Goal: Find specific page/section: Find specific page/section

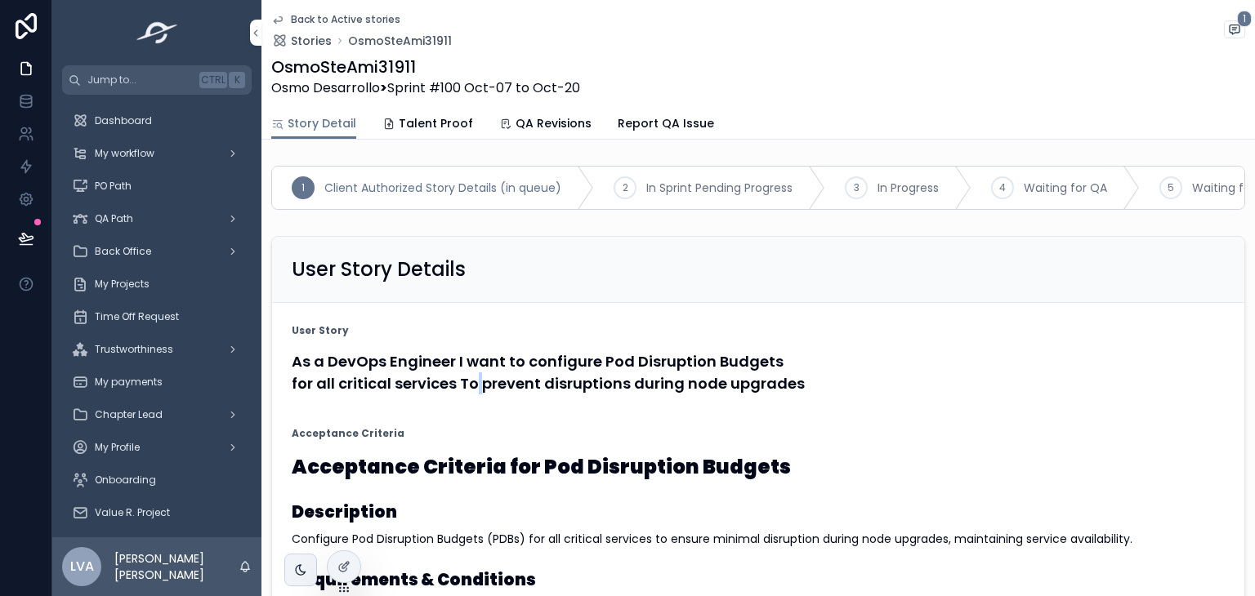
click at [476, 400] on div "As a DevOps Engineer I want to configure Pod Disruption Budgets for all critica…" at bounding box center [758, 373] width 933 height 54
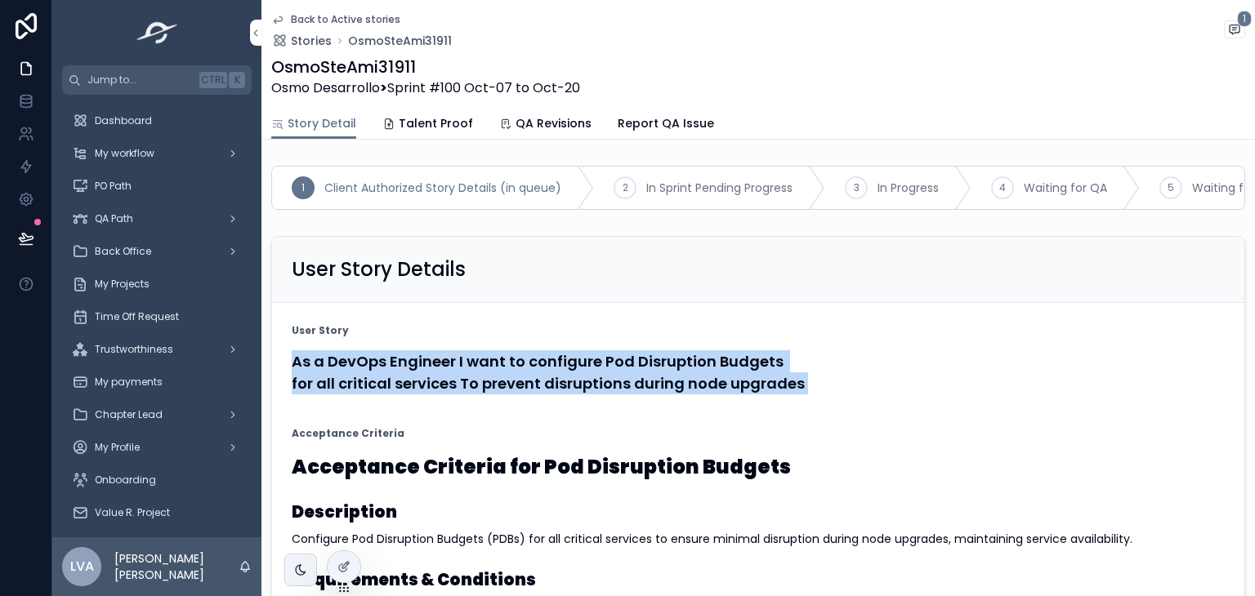
click at [476, 400] on div "As a DevOps Engineer I want to configure Pod Disruption Budgets for all critica…" at bounding box center [758, 373] width 933 height 54
copy form "As a DevOps Engineer I want to configure Pod Disruption Budgets for all critica…"
click at [310, 39] on span "Stories" at bounding box center [311, 41] width 41 height 16
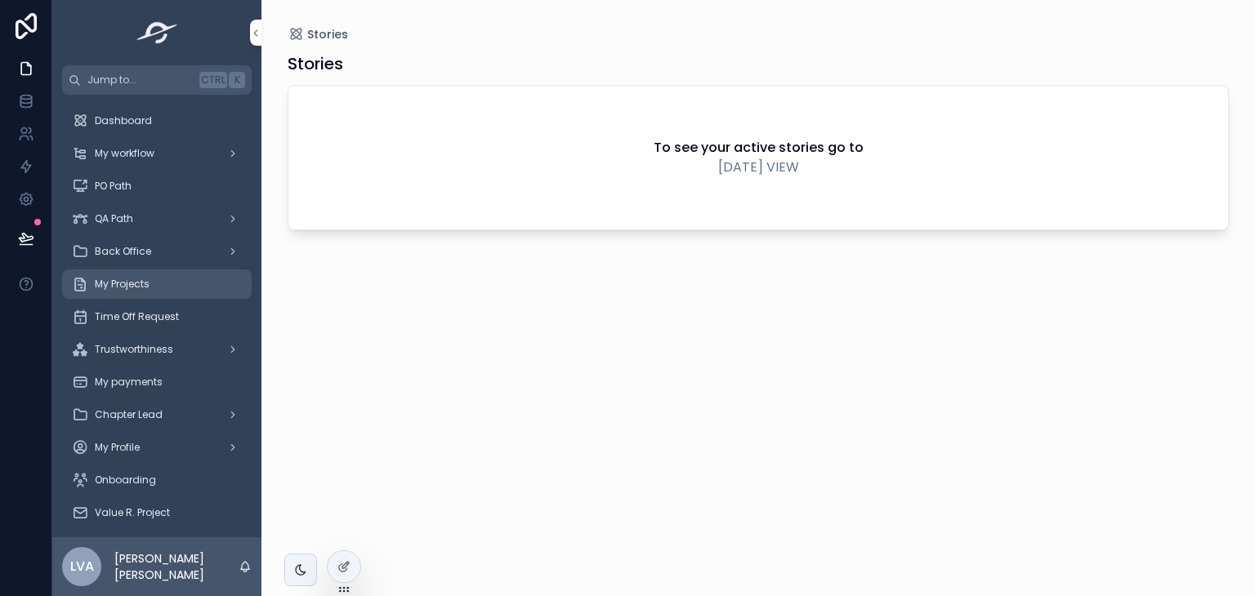
click at [150, 279] on div "My Projects" at bounding box center [157, 284] width 170 height 26
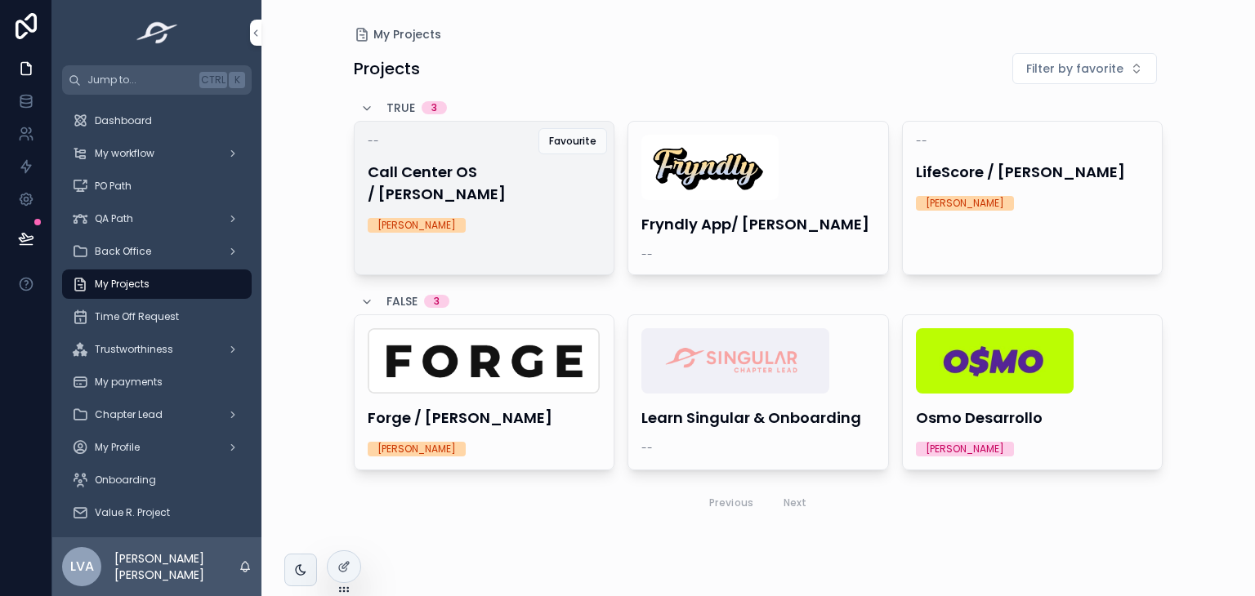
click at [444, 176] on h4 "Call Center OS / Carlos Monge" at bounding box center [485, 183] width 234 height 44
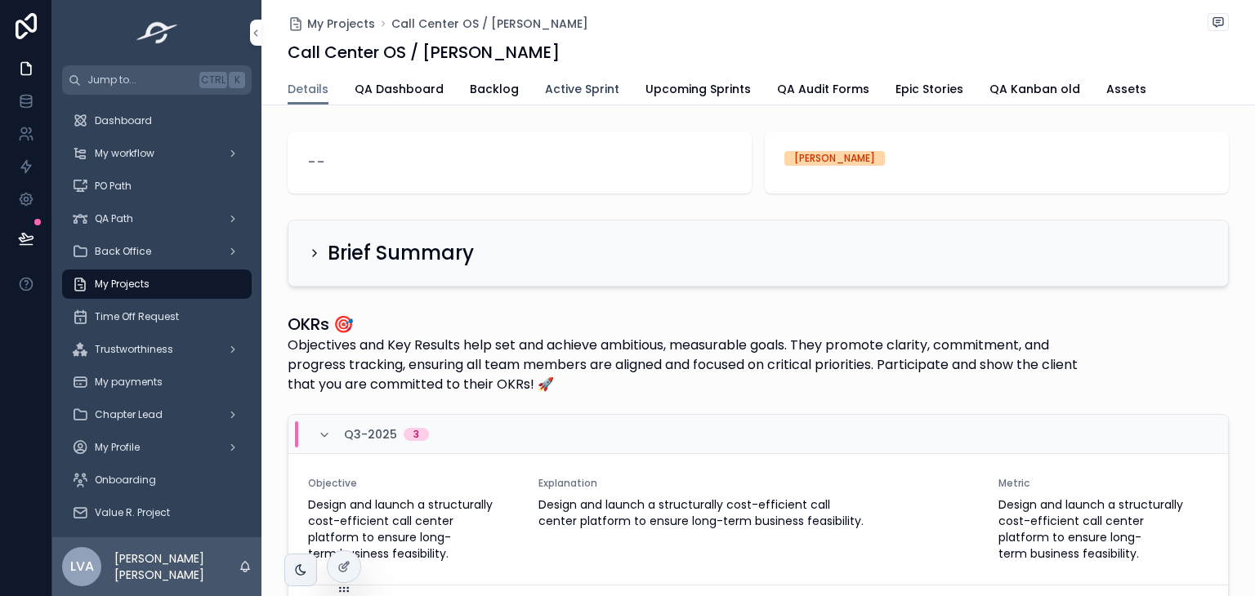
click at [578, 85] on span "Active Sprint" at bounding box center [582, 89] width 74 height 16
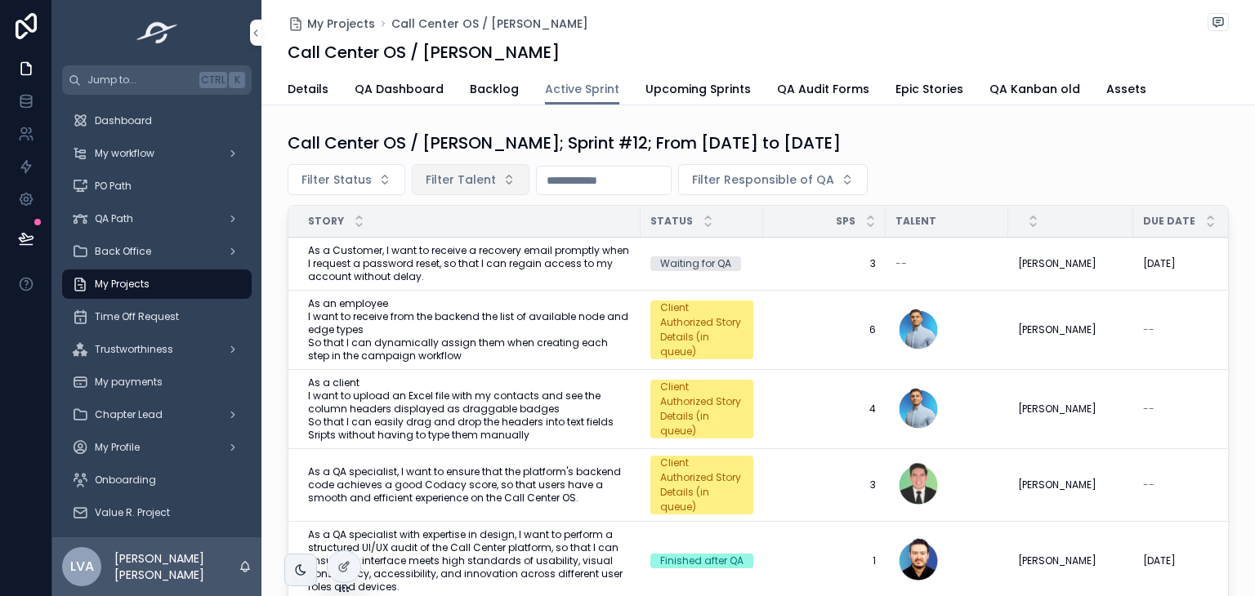
click at [449, 179] on span "Filter Talent" at bounding box center [461, 180] width 70 height 16
click at [458, 179] on span "Filter Talent" at bounding box center [461, 180] width 70 height 16
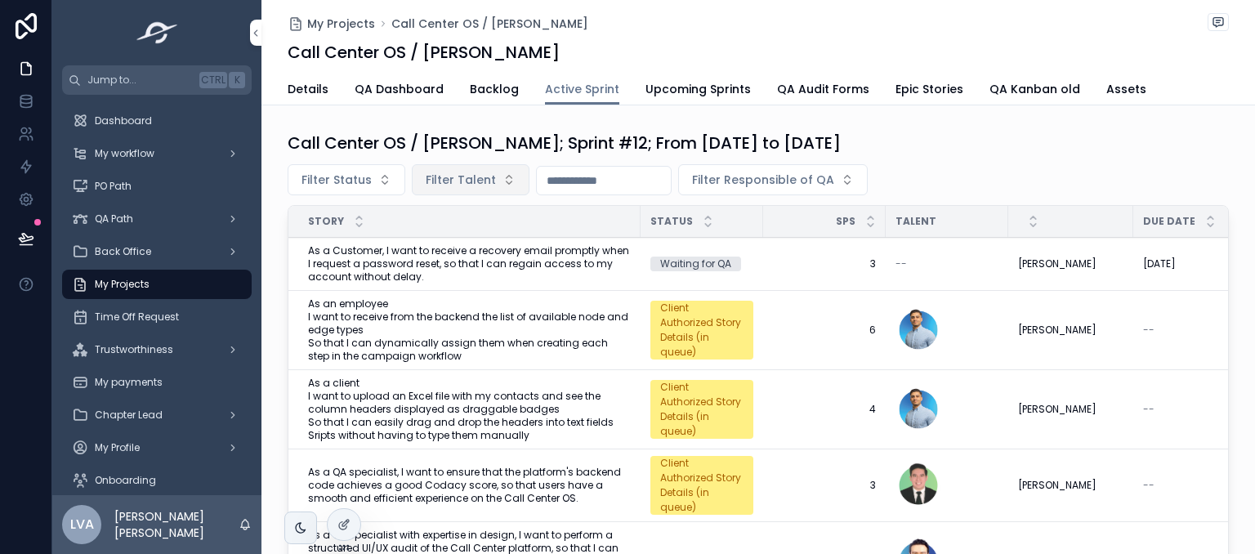
click at [458, 179] on span "Filter Talent" at bounding box center [461, 180] width 70 height 16
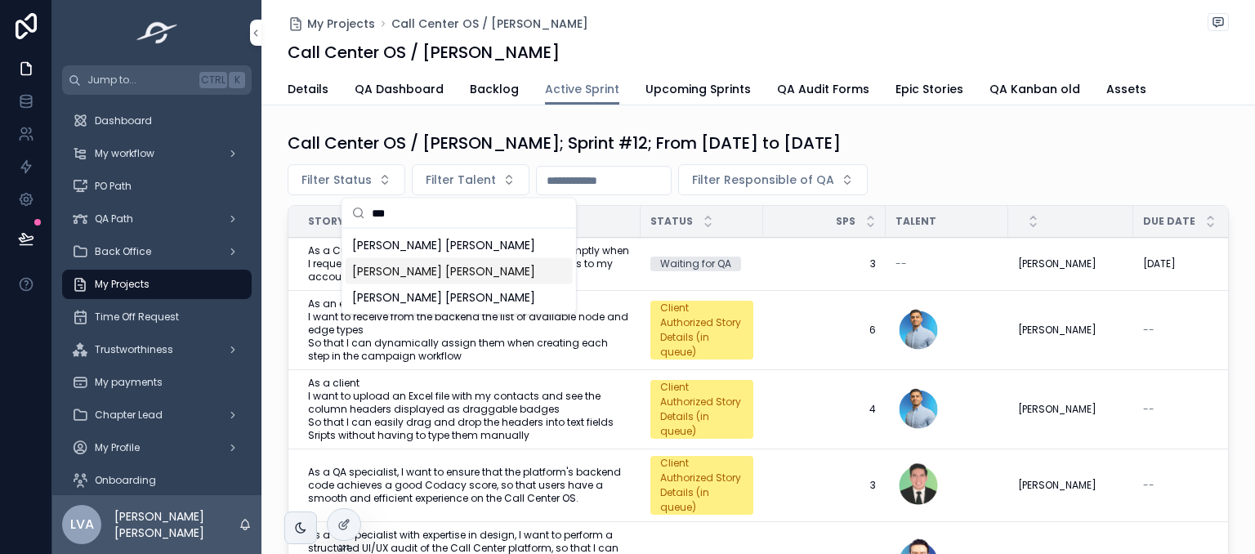
type input "***"
click at [413, 266] on span "Darío Oquelí Villalta Chévez" at bounding box center [443, 271] width 183 height 16
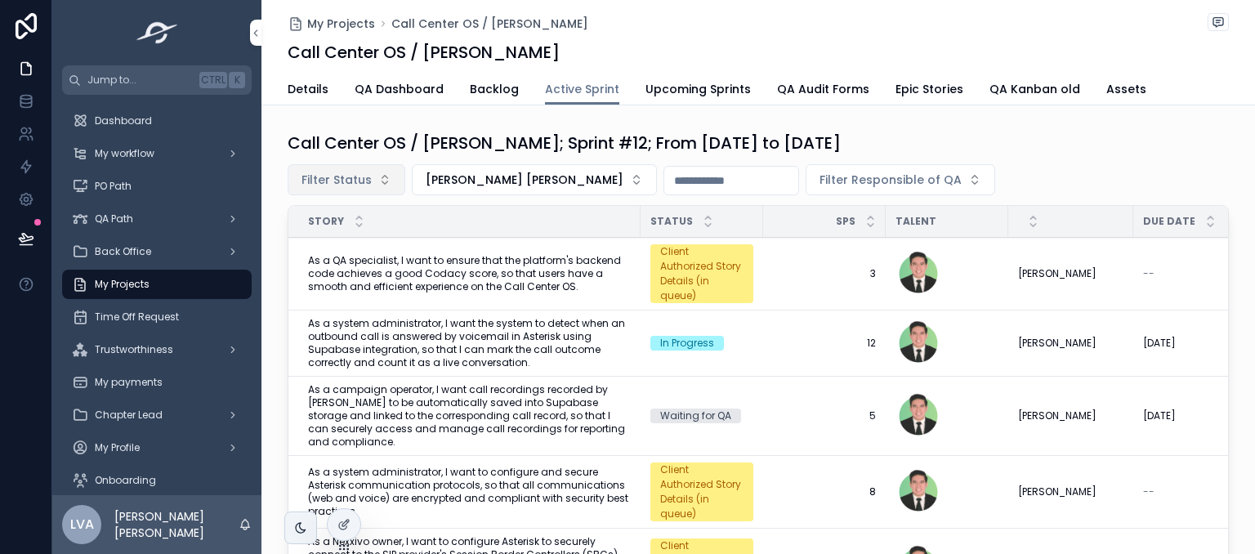
click at [364, 179] on button "Filter Status" at bounding box center [347, 179] width 118 height 31
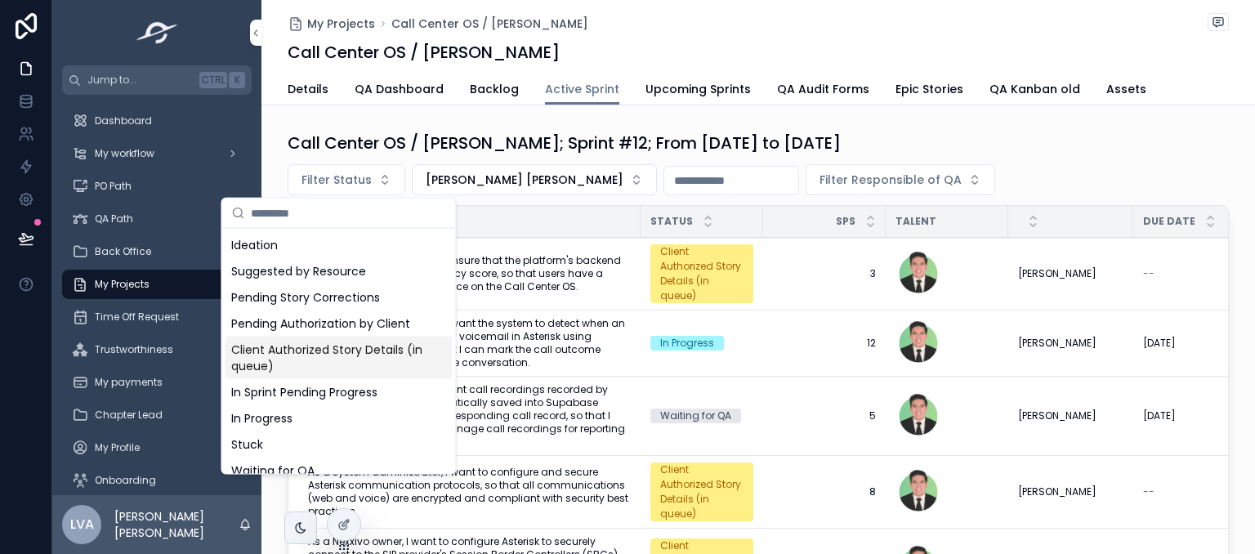
click at [361, 345] on div "Client Authorized Story Details (in queue)" at bounding box center [338, 358] width 227 height 42
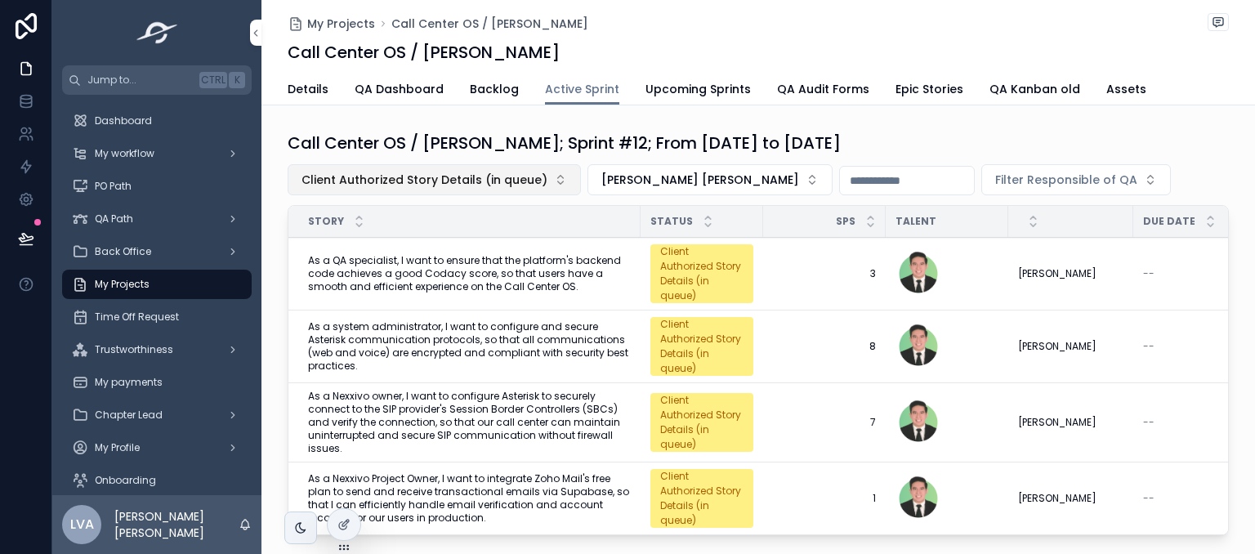
click at [435, 174] on span "Client Authorized Story Details (in queue)" at bounding box center [424, 180] width 246 height 16
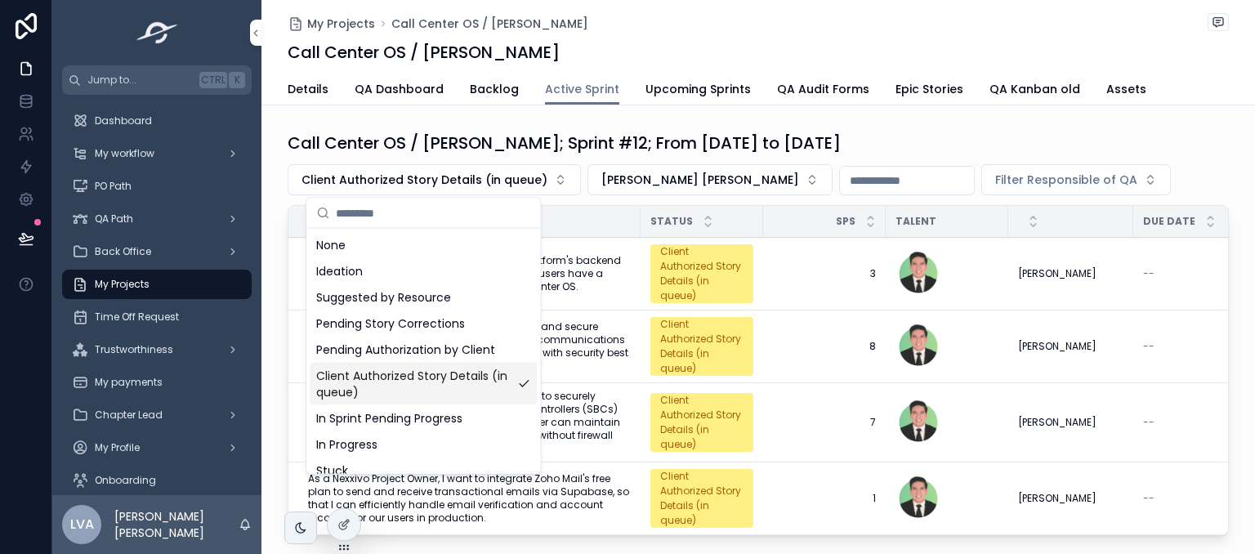
click at [460, 387] on div "Client Authorized Story Details (in queue)" at bounding box center [423, 384] width 227 height 42
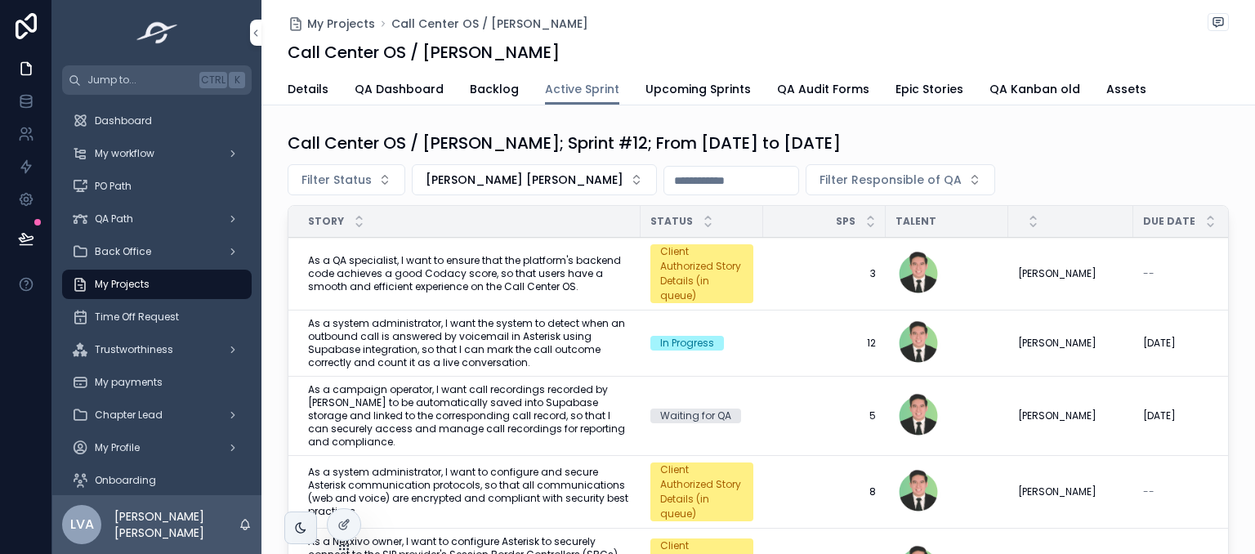
click at [680, 210] on div "Status" at bounding box center [702, 221] width 123 height 31
click at [703, 223] on icon "scrollable content" at bounding box center [708, 225] width 11 height 11
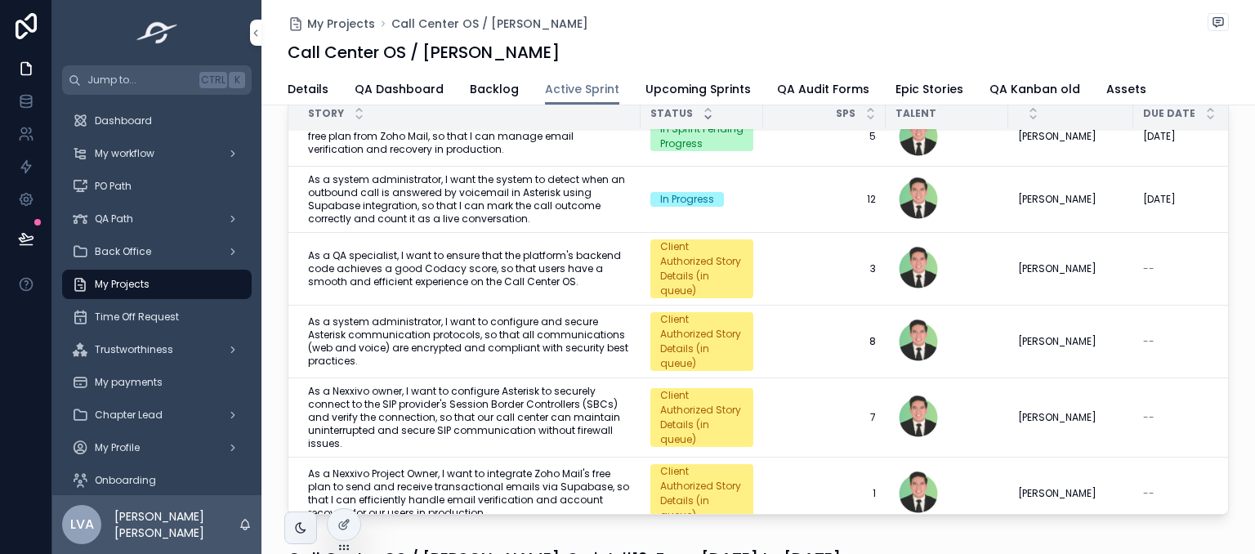
scroll to position [103, 0]
